Goal: Transaction & Acquisition: Purchase product/service

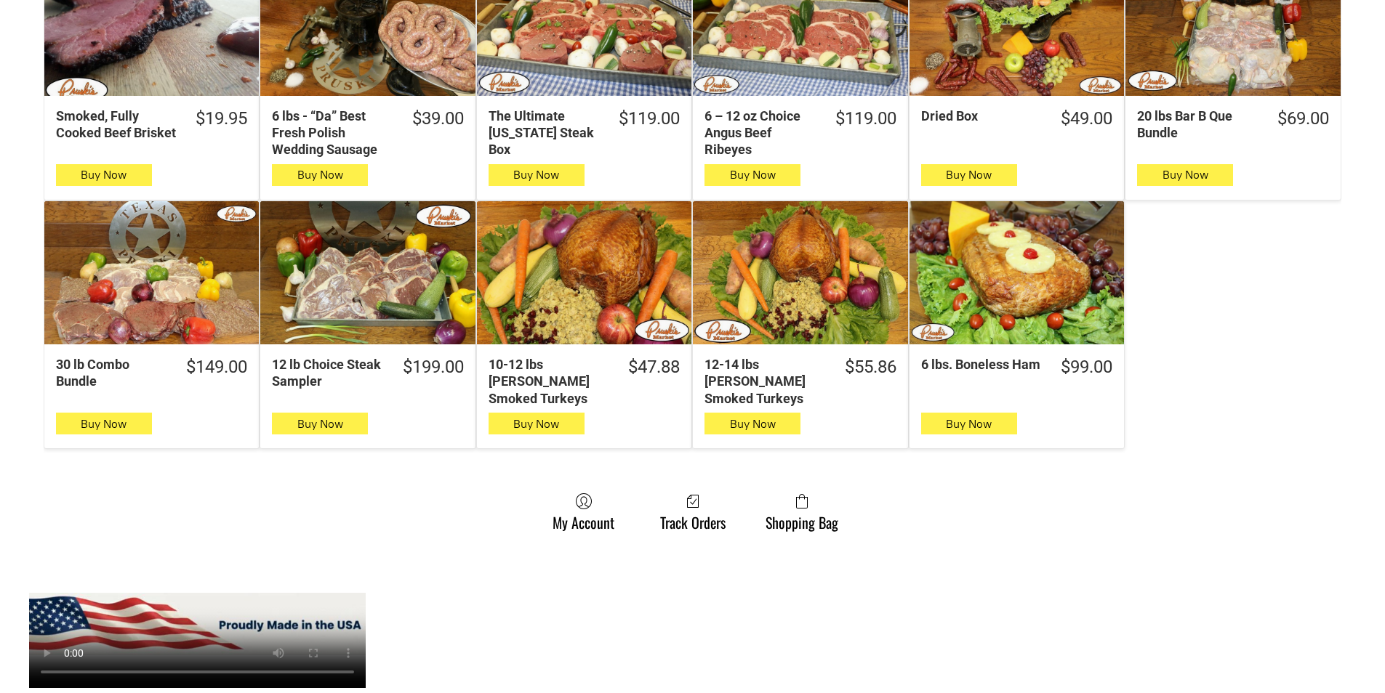
scroll to position [872, 0]
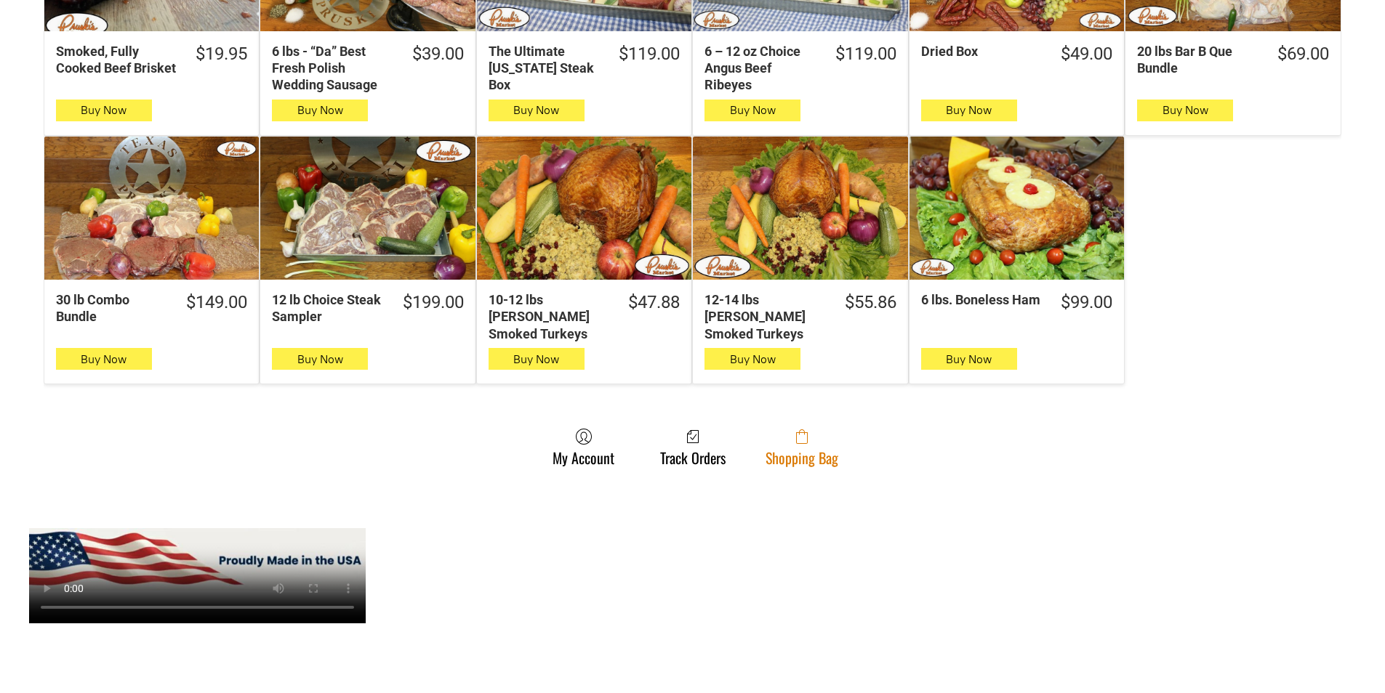
click at [829, 448] on link "Shopping Bag" at bounding box center [801, 447] width 87 height 39
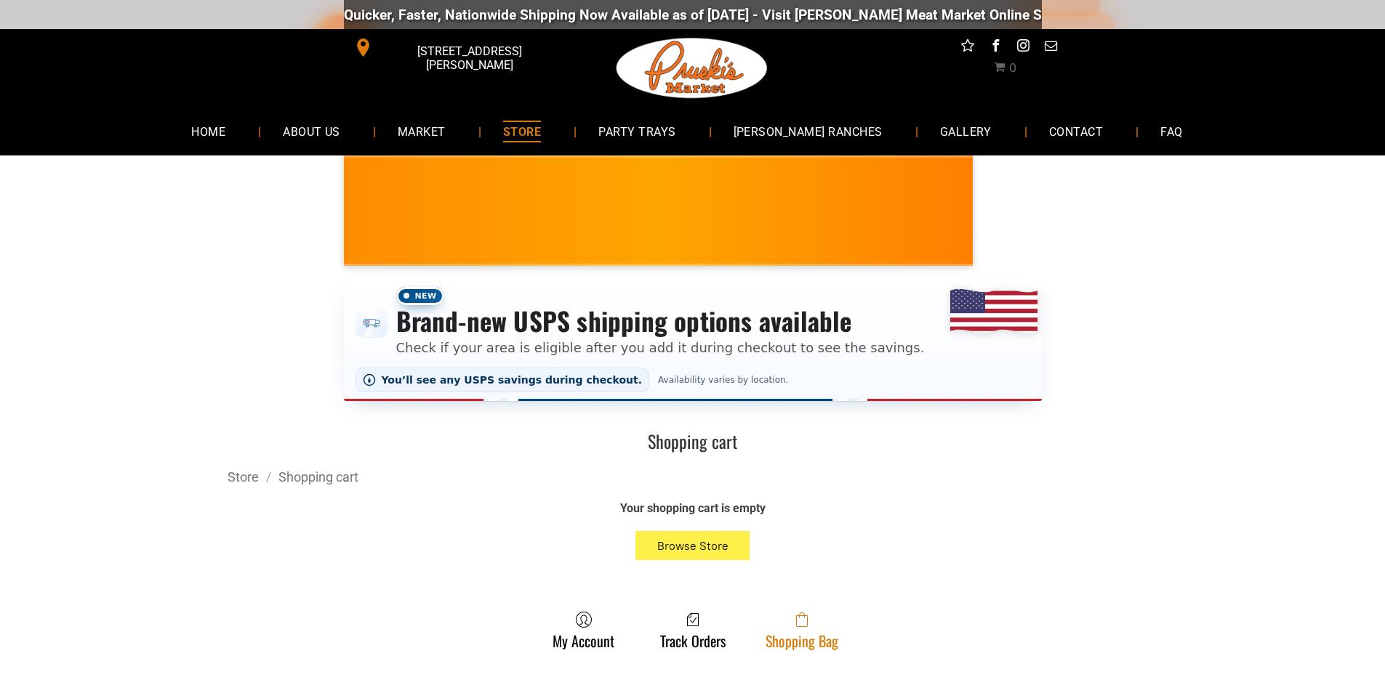
click at [831, 626] on span at bounding box center [801, 619] width 73 height 17
click at [814, 629] on span at bounding box center [801, 619] width 73 height 17
click at [841, 619] on link "Shopping Bag" at bounding box center [801, 630] width 87 height 39
